Goal: Task Accomplishment & Management: Complete application form

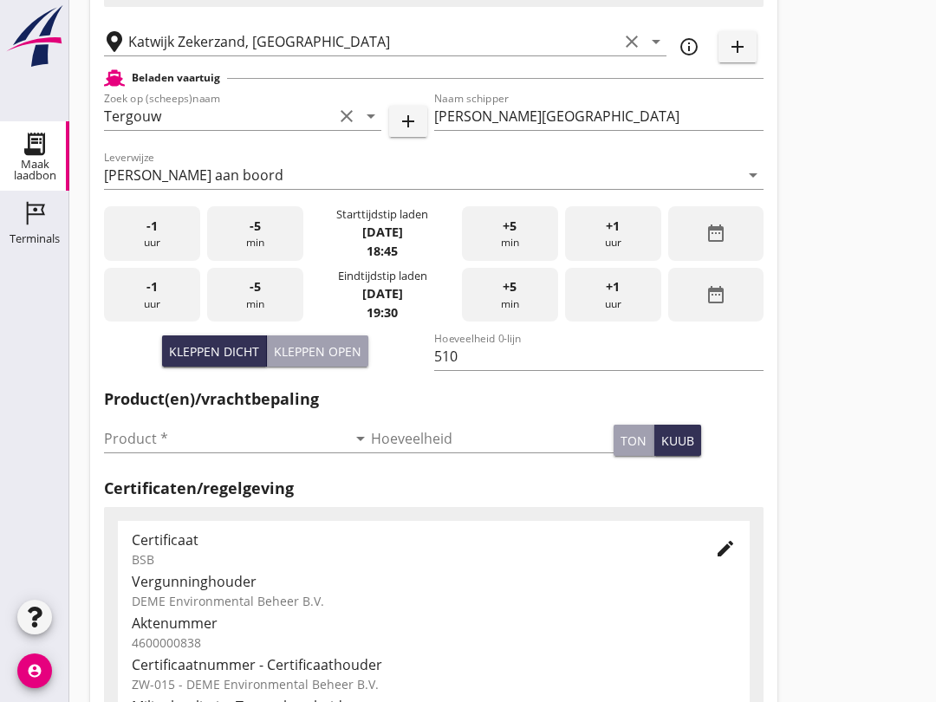
scroll to position [272, 0]
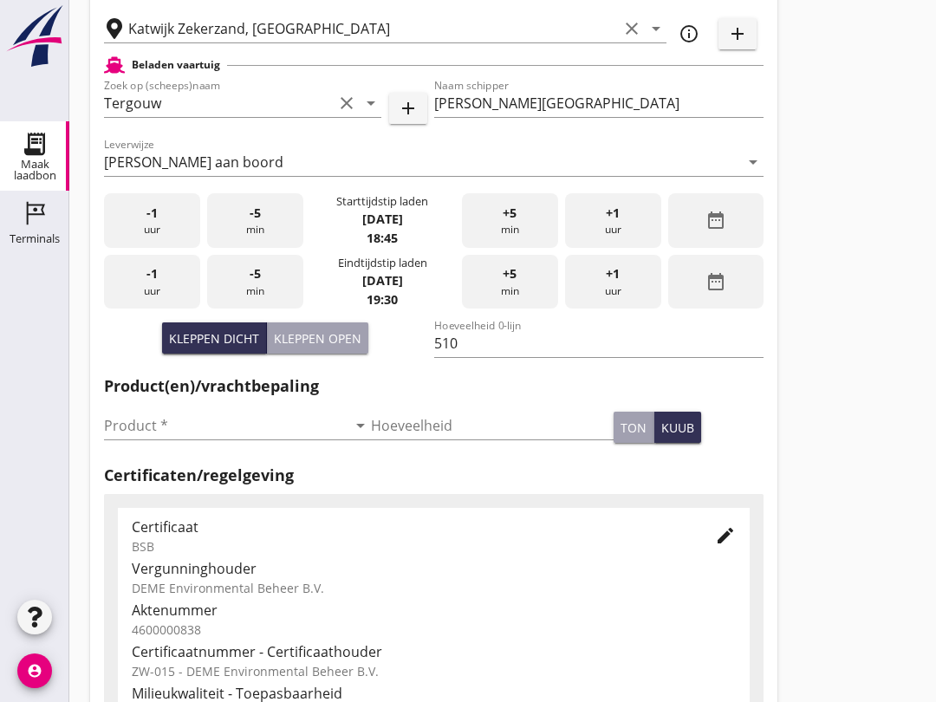
click at [231, 440] on input "Product *" at bounding box center [225, 426] width 243 height 28
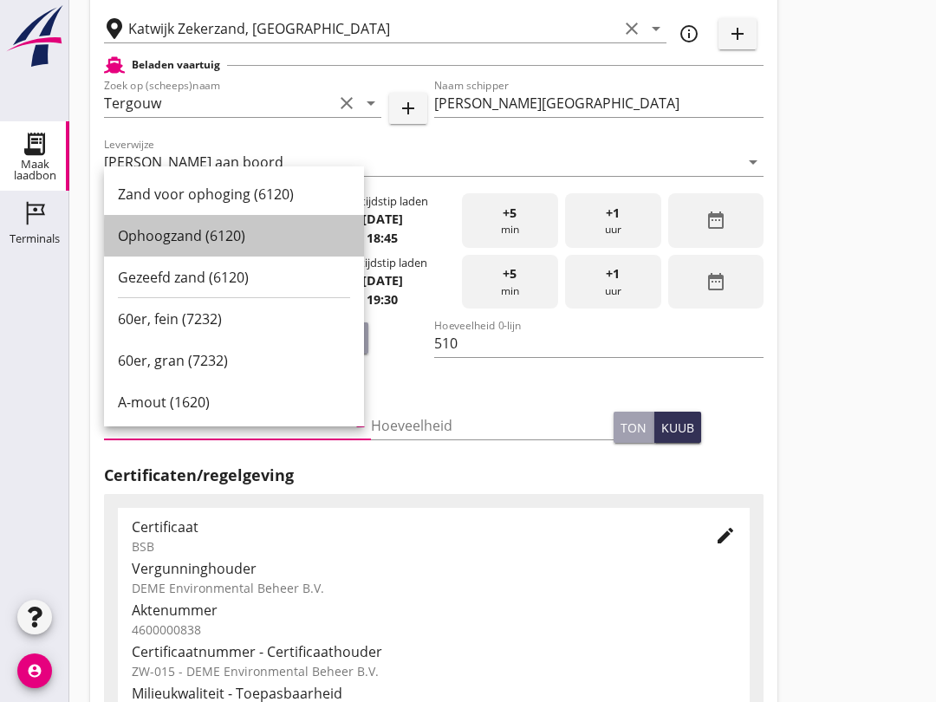
click at [262, 231] on div "Ophoogzand (6120)" at bounding box center [234, 235] width 232 height 21
type input "Ophoogzand (6120)"
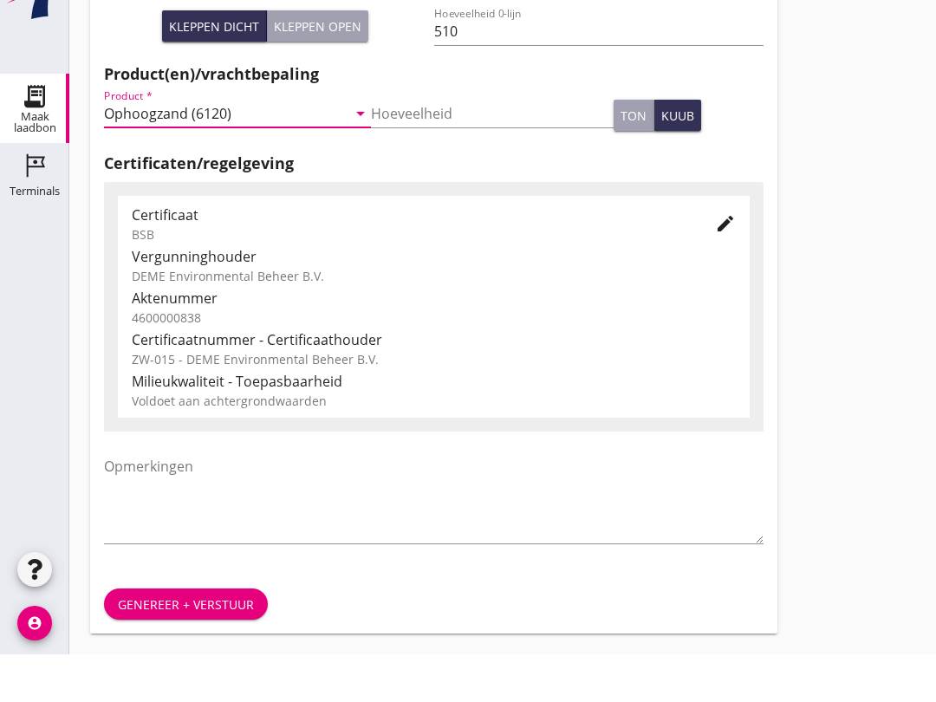
scroll to position [551, 0]
click at [208, 636] on button "Genereer + verstuur" at bounding box center [186, 651] width 164 height 31
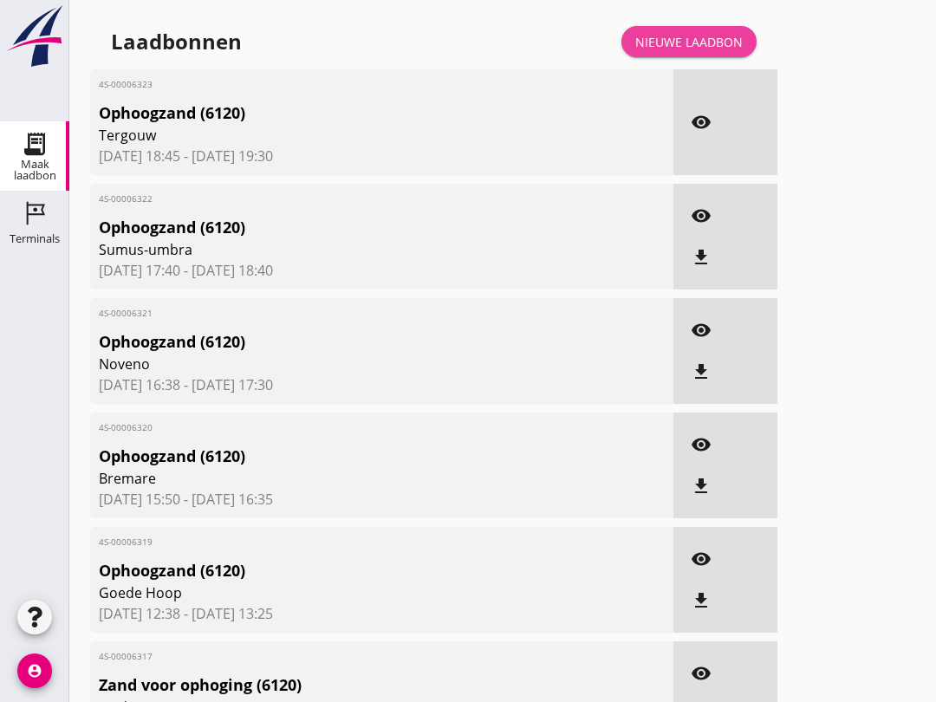
click at [712, 46] on link "Nieuwe laadbon" at bounding box center [689, 41] width 135 height 31
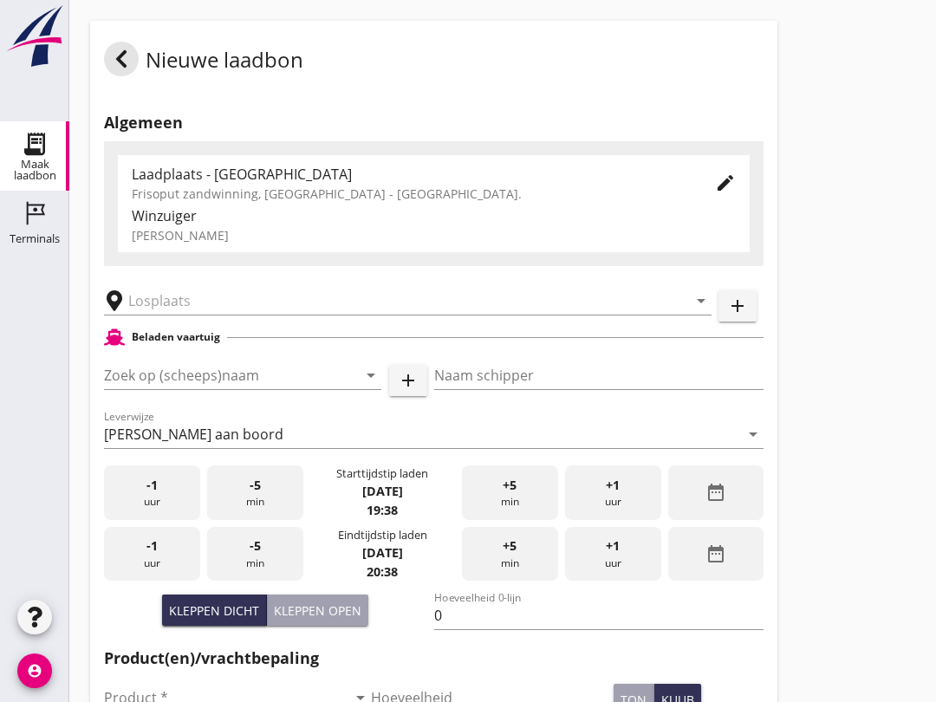
click at [142, 389] on input "Zoek op (scheeps)naam" at bounding box center [218, 376] width 229 height 28
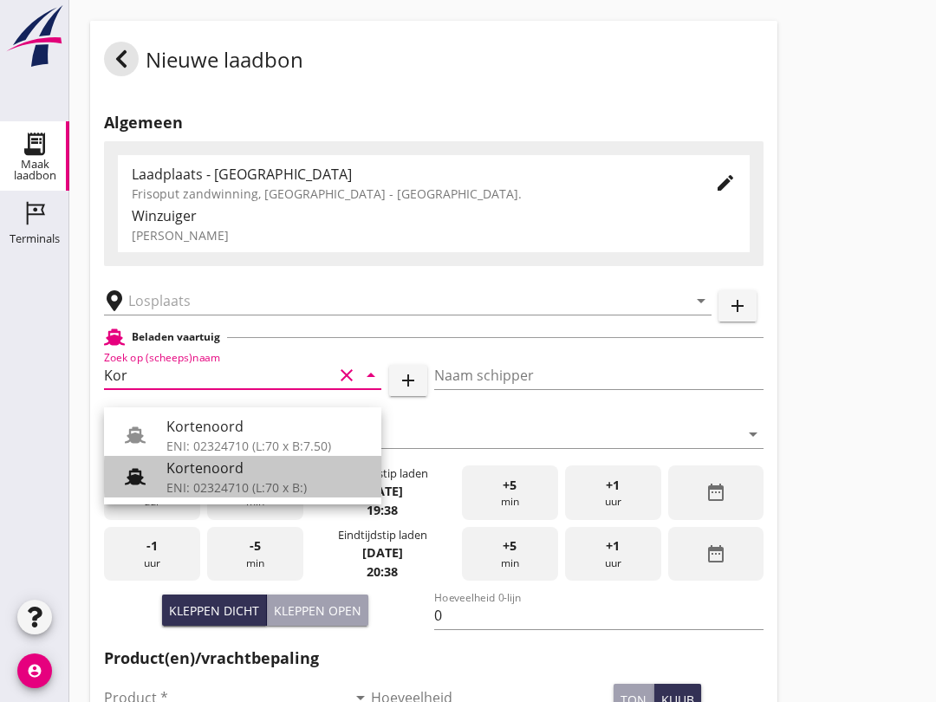
click at [166, 477] on div at bounding box center [142, 476] width 49 height 35
type input "Kortenoord"
type input "[PERSON_NAME]/[PERSON_NAME]"
type input "621"
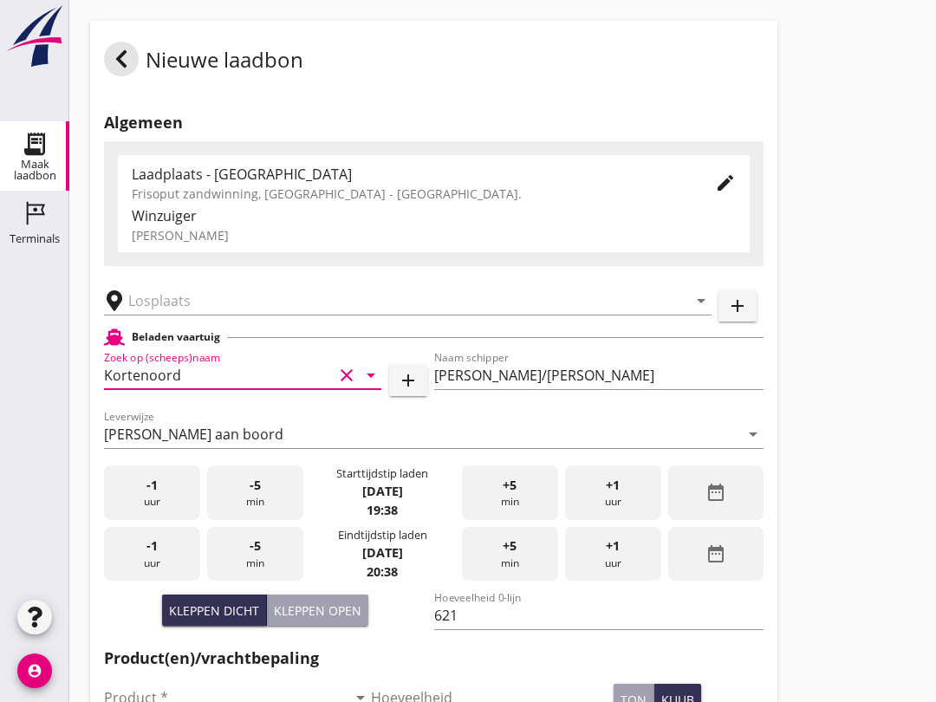
click at [165, 315] on input "text" at bounding box center [395, 301] width 535 height 28
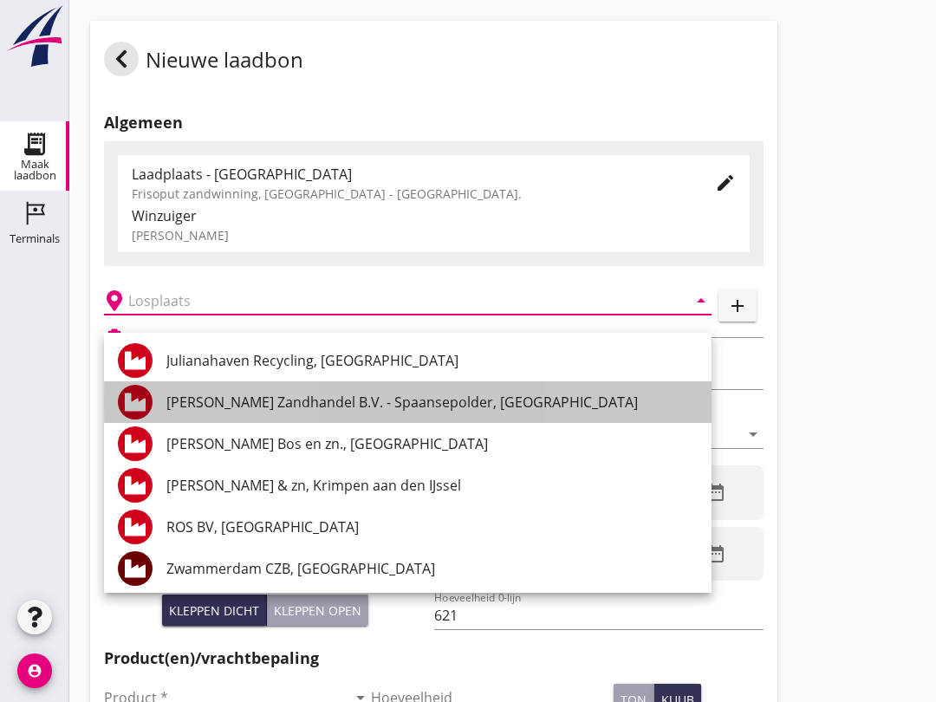
click at [216, 409] on div "[PERSON_NAME] Zandhandel B.V. - Spaansepolder, [GEOGRAPHIC_DATA]" at bounding box center [431, 402] width 531 height 21
type input "[PERSON_NAME] Zandhandel B.V. - Spaansepolder, [GEOGRAPHIC_DATA]"
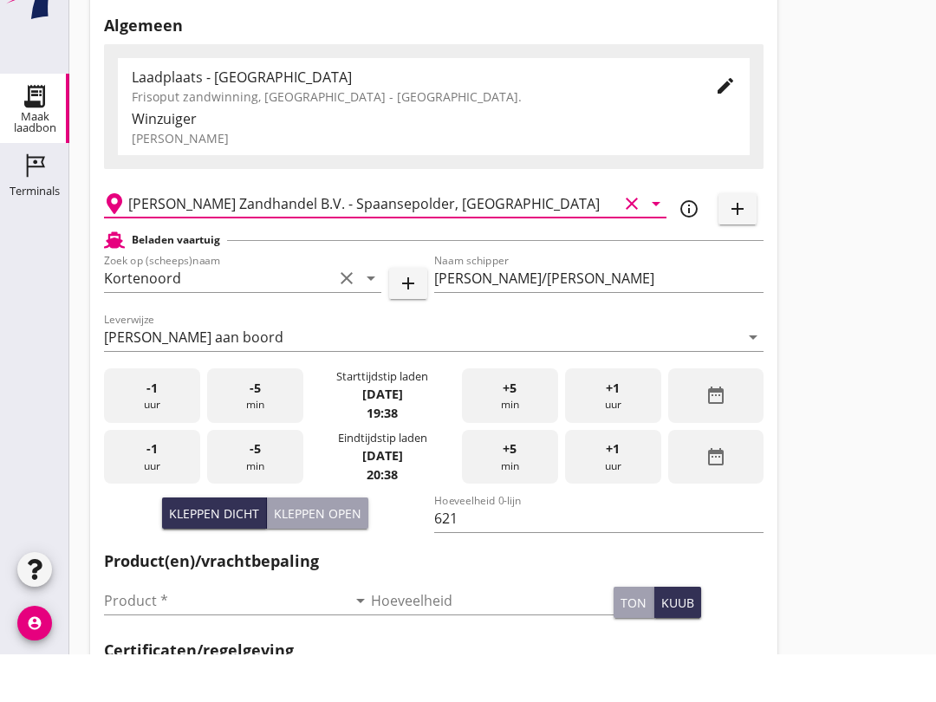
scroll to position [51, 0]
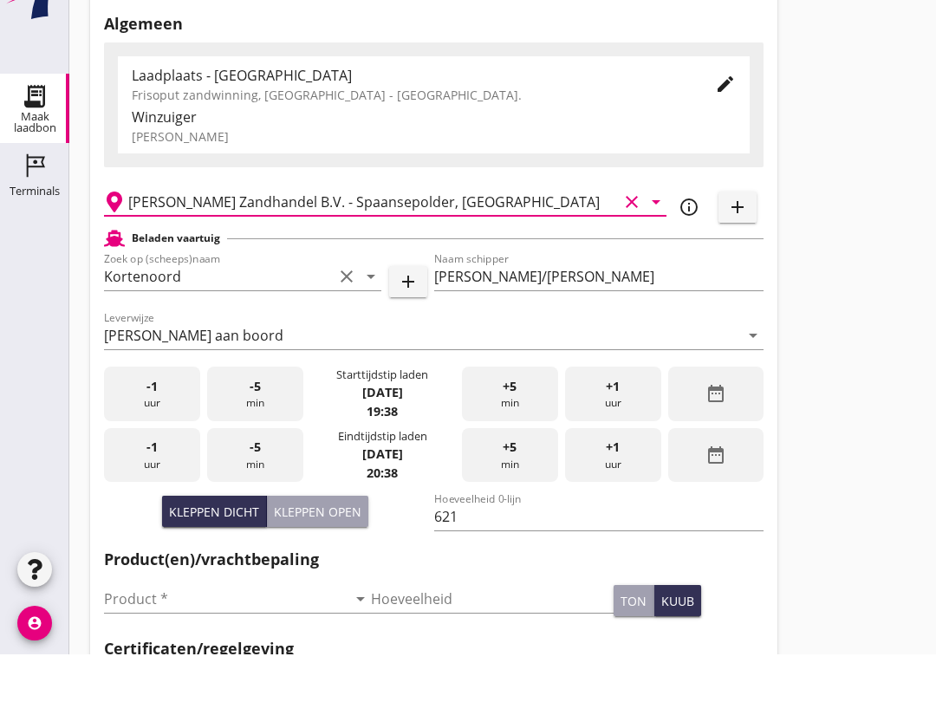
click at [316, 550] on div "Kleppen open" at bounding box center [318, 559] width 88 height 18
type input "518"
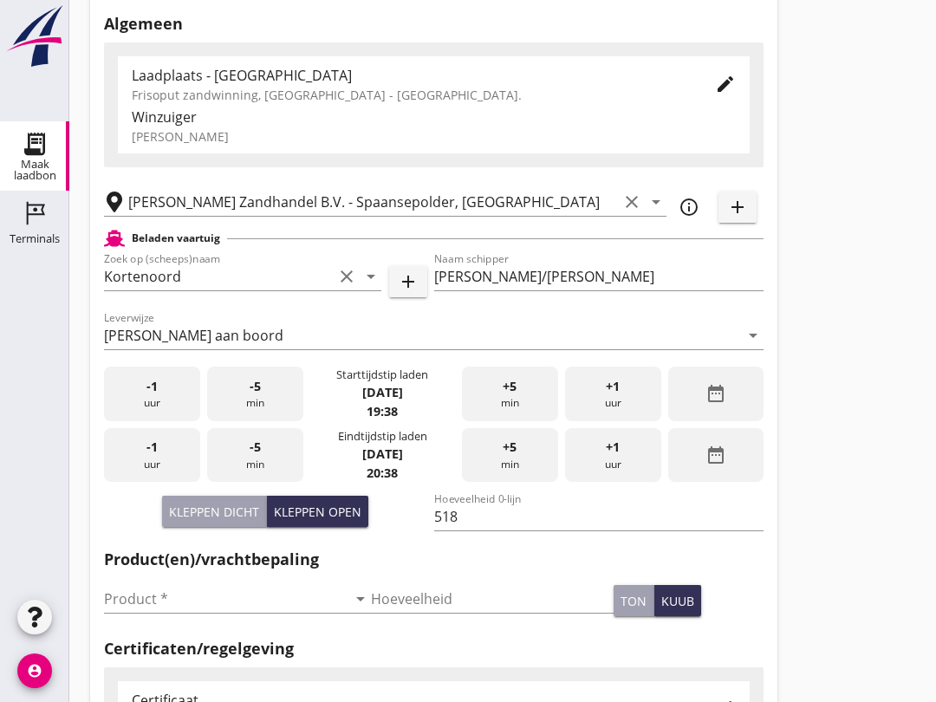
click at [158, 608] on input "Product *" at bounding box center [225, 599] width 243 height 28
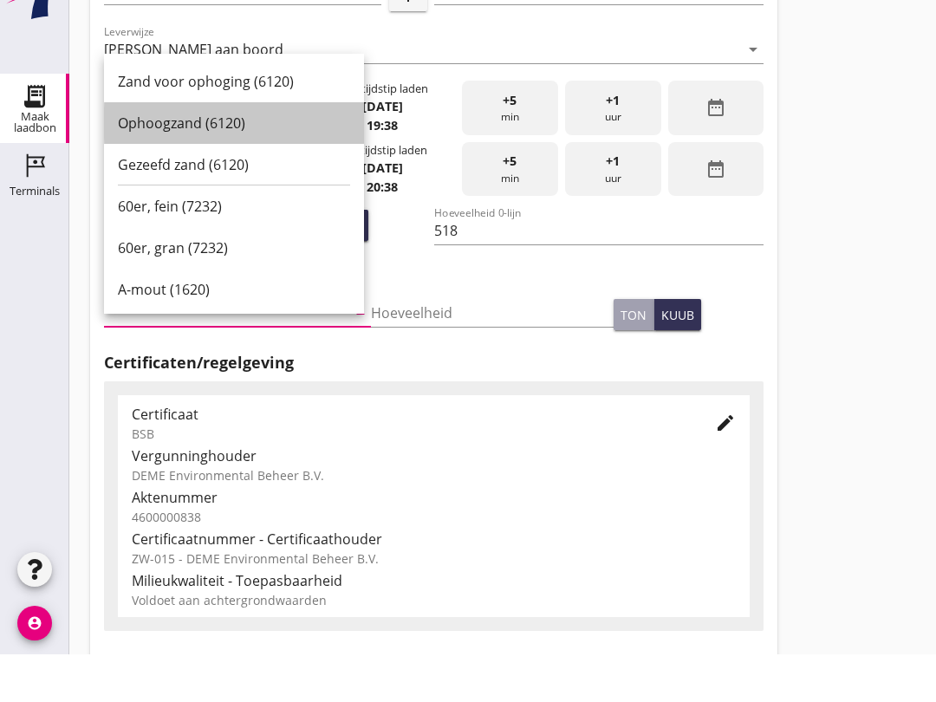
click at [160, 160] on div "Ophoogzand (6120)" at bounding box center [234, 170] width 232 height 21
type input "Ophoogzand (6120)"
